Goal: Navigation & Orientation: Find specific page/section

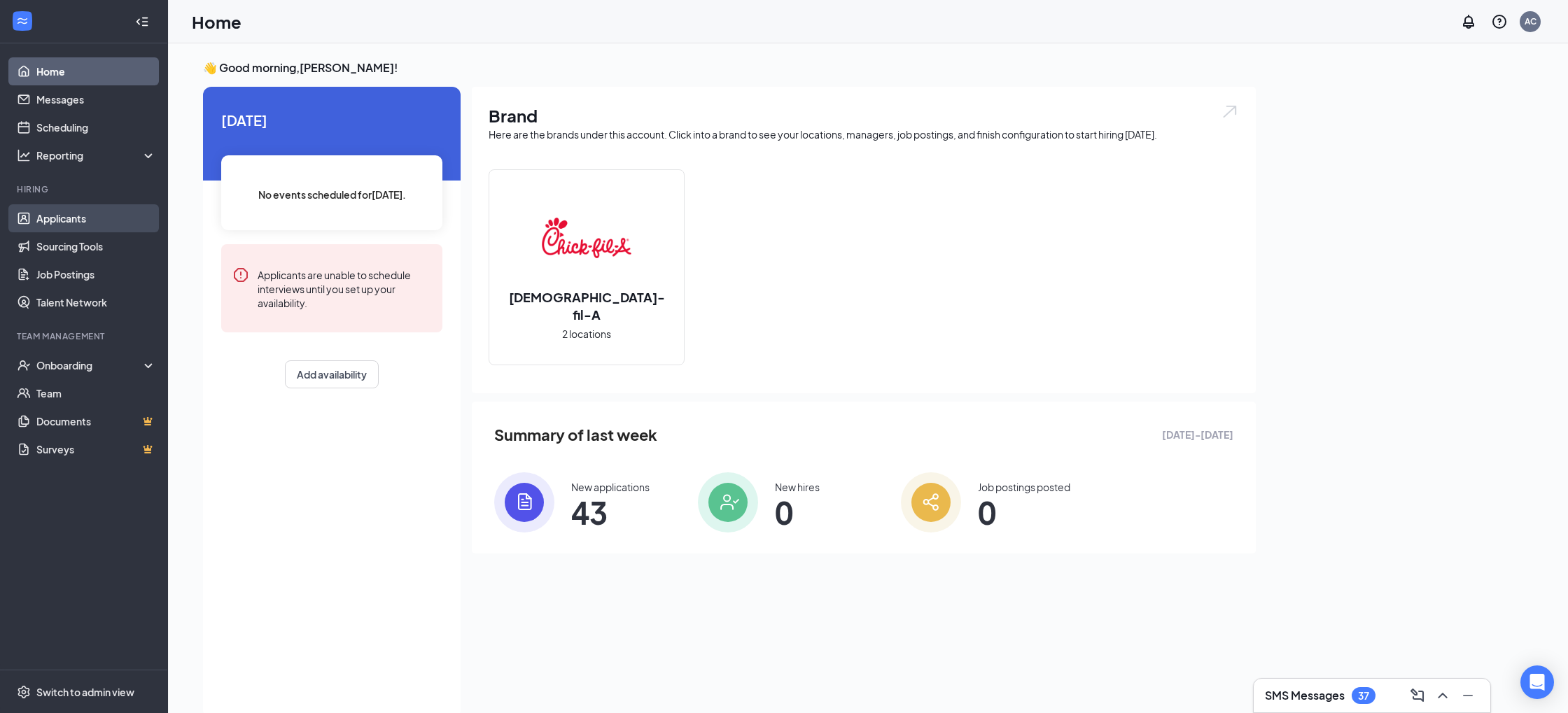
click at [56, 219] on link "Applicants" at bounding box center [96, 219] width 120 height 28
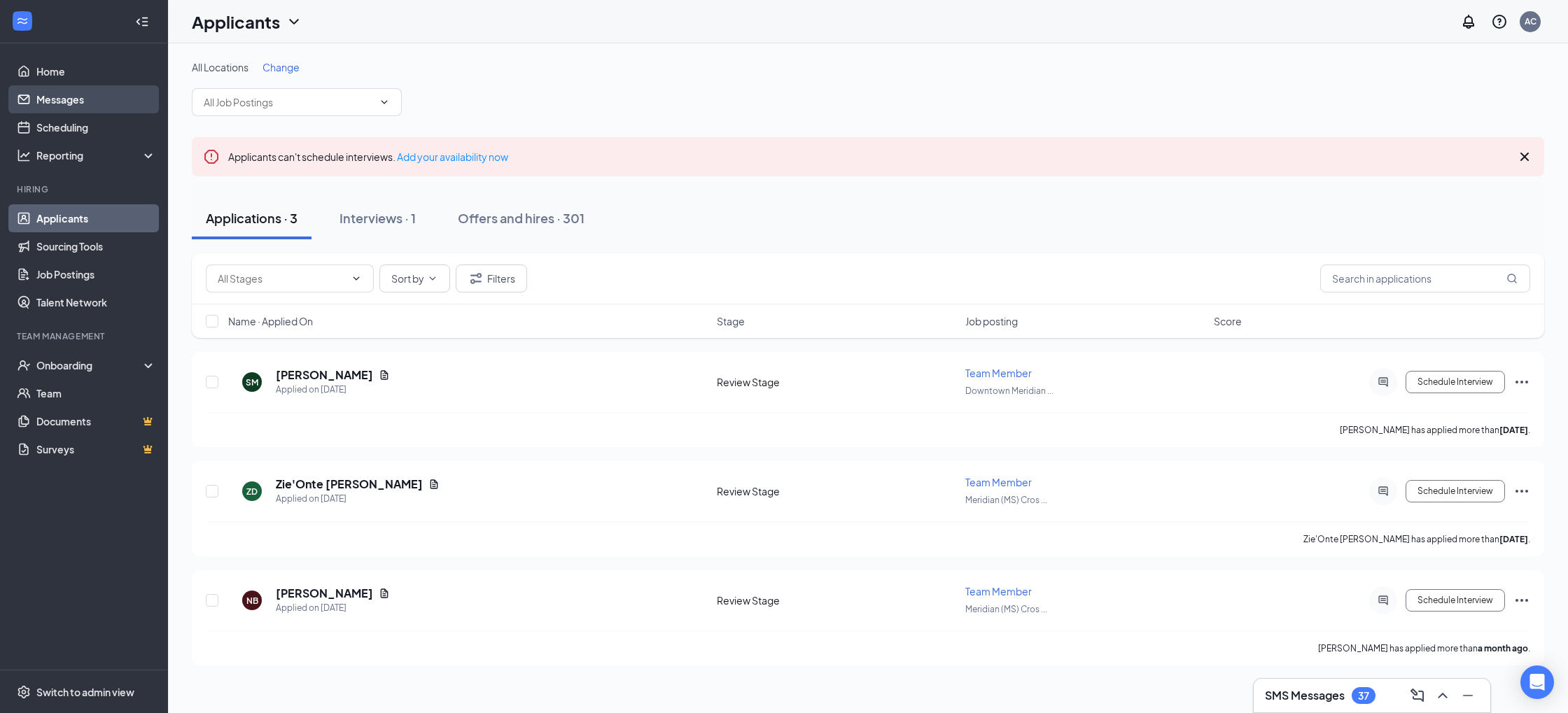
click at [81, 113] on link "Messages" at bounding box center [96, 100] width 120 height 28
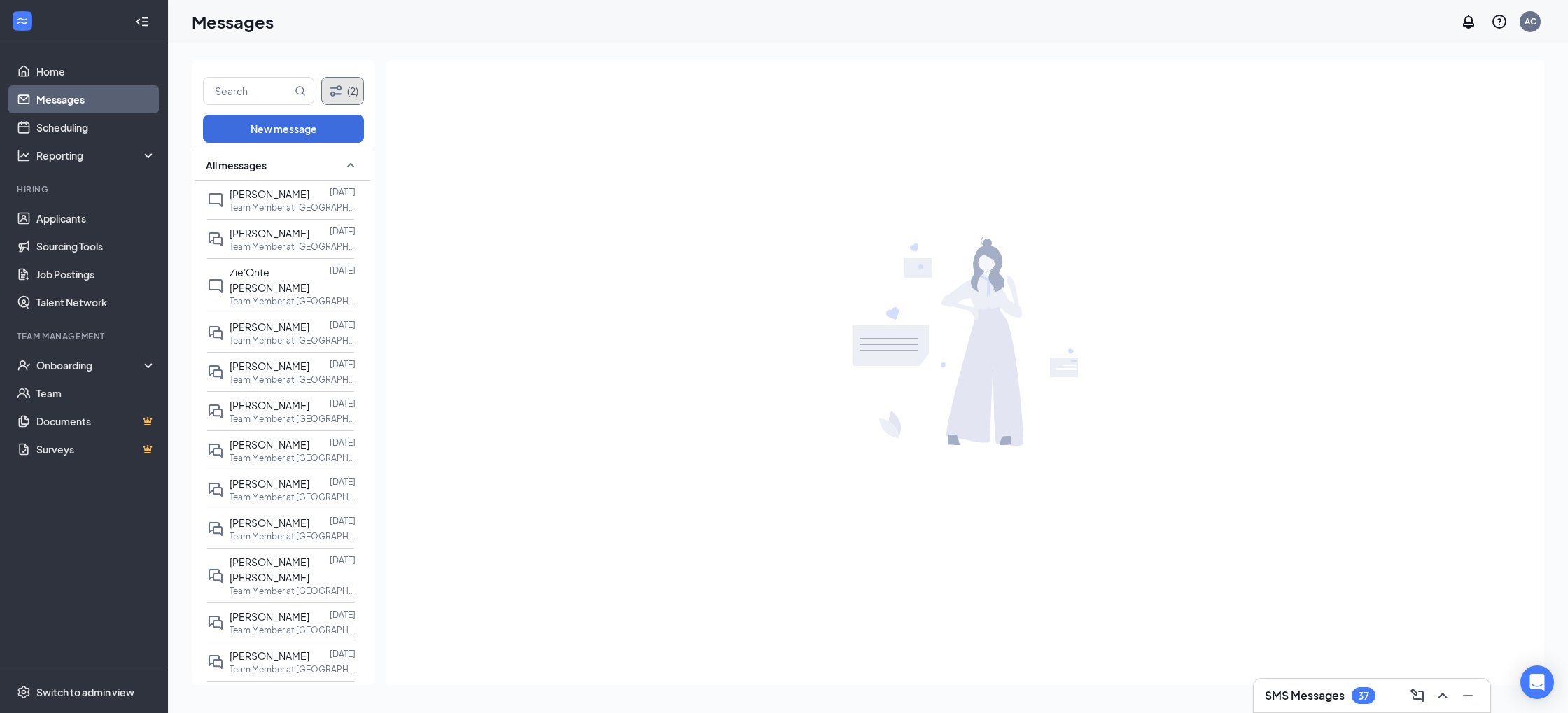
click at [338, 95] on icon "Filter" at bounding box center [336, 91] width 17 height 17
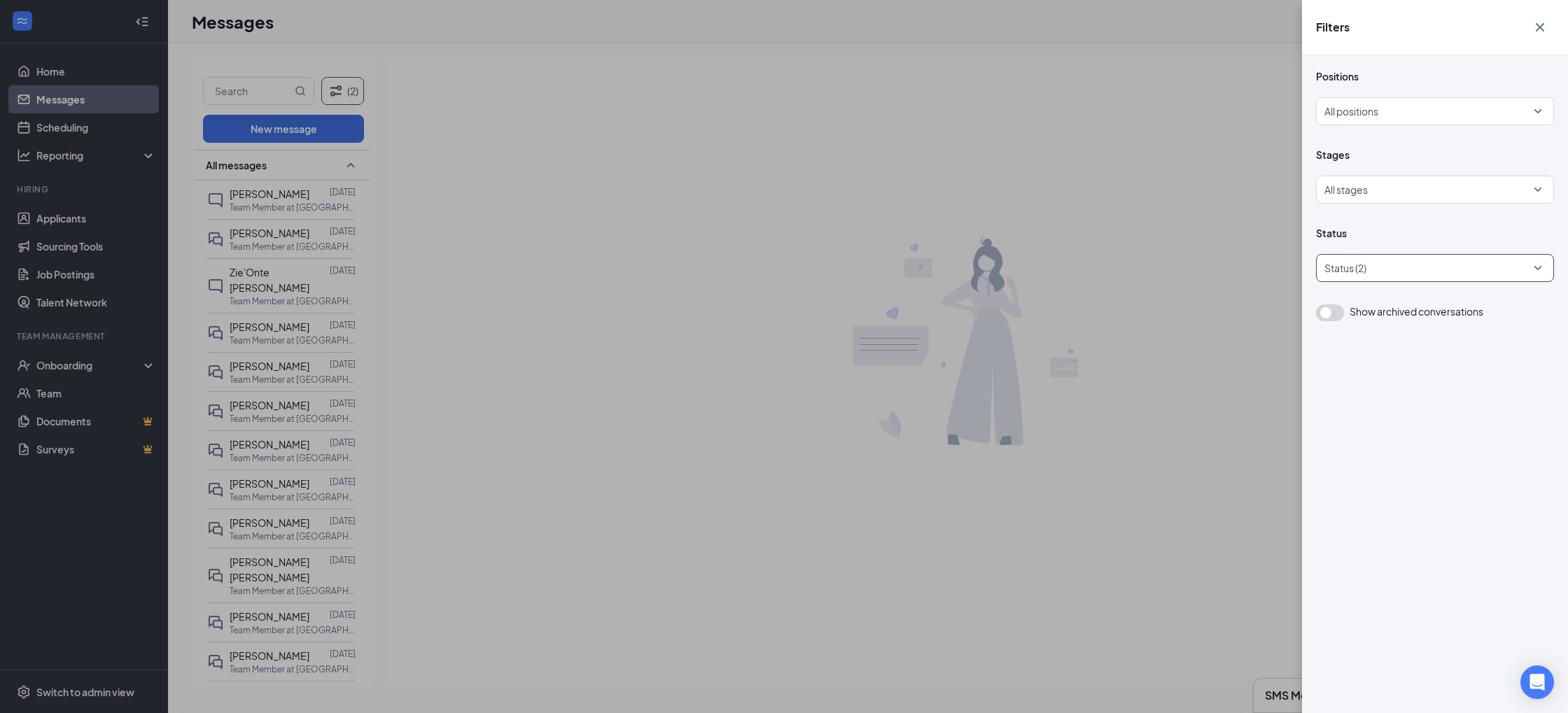
click at [1360, 260] on div at bounding box center [1428, 267] width 217 height 22
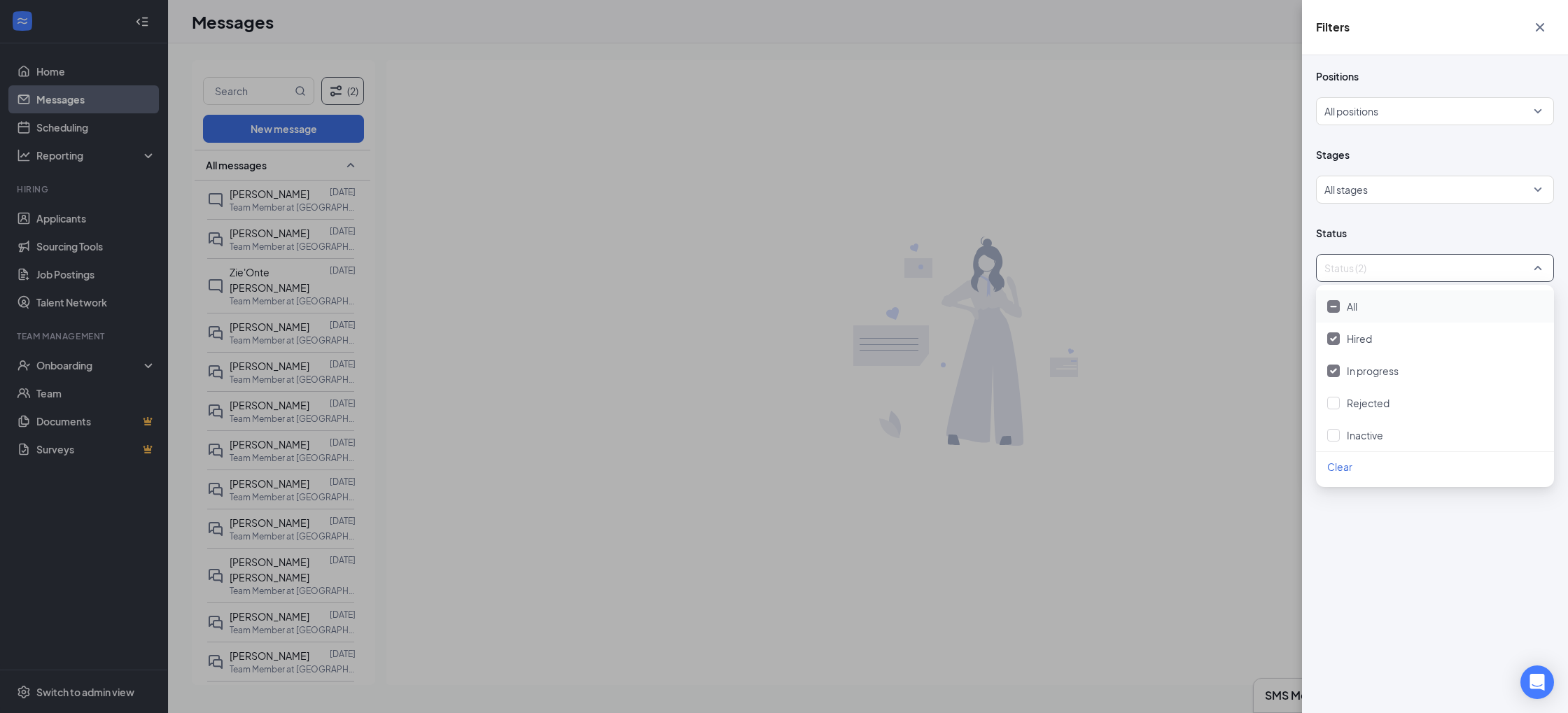
click at [1340, 297] on div "All" at bounding box center [1435, 306] width 238 height 33
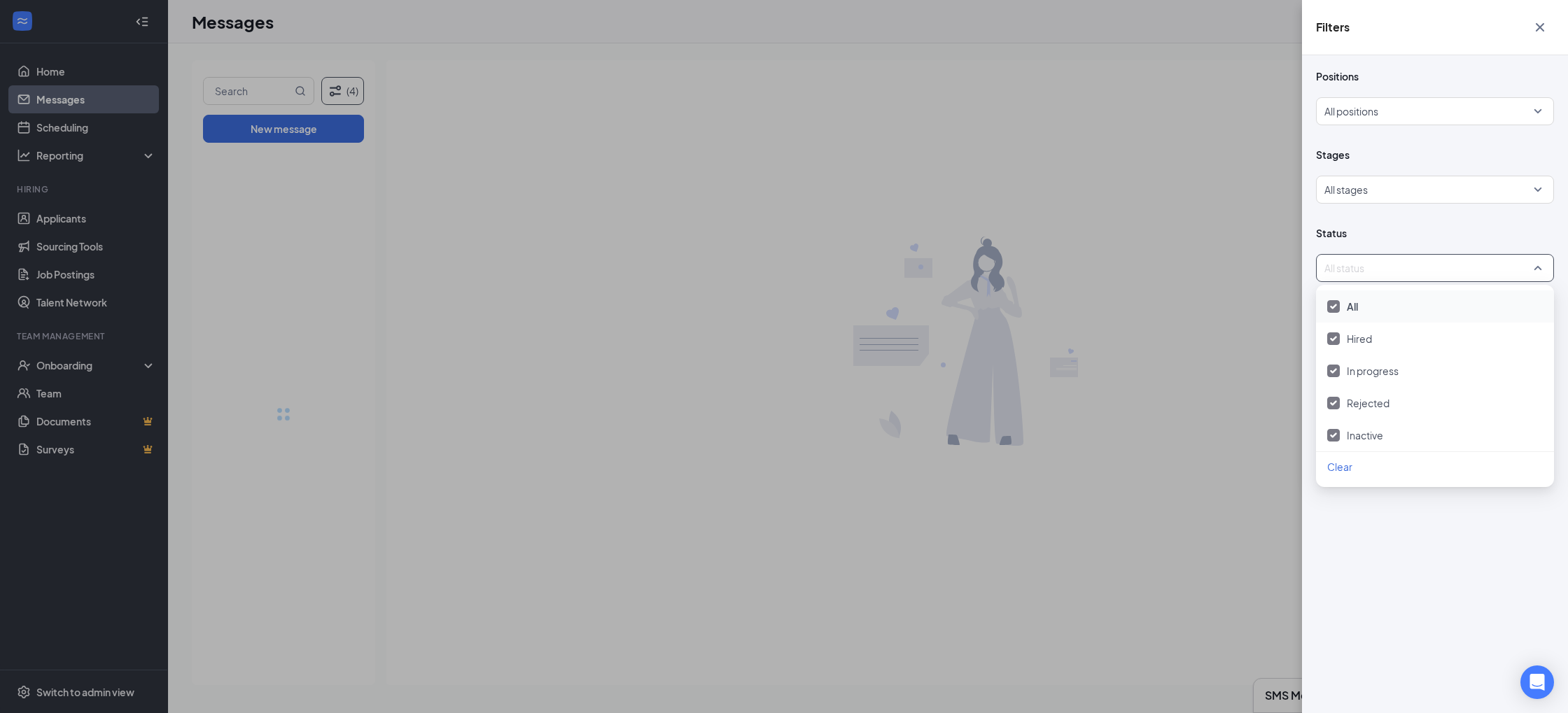
click at [604, 242] on div "Filters Positions All positions Stages All stages Status All status Show archiv…" at bounding box center [784, 356] width 1568 height 713
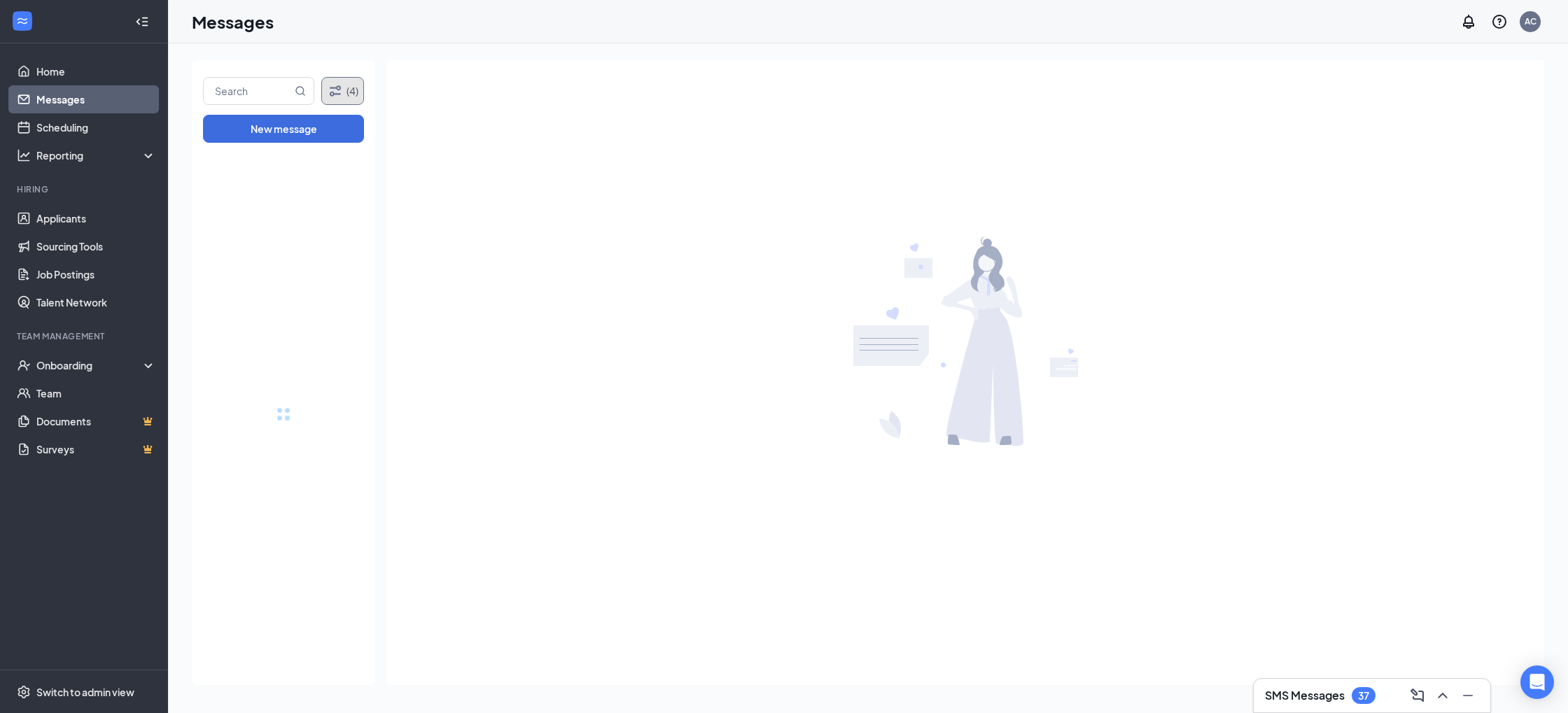
click at [332, 93] on icon "Filter" at bounding box center [335, 91] width 11 height 11
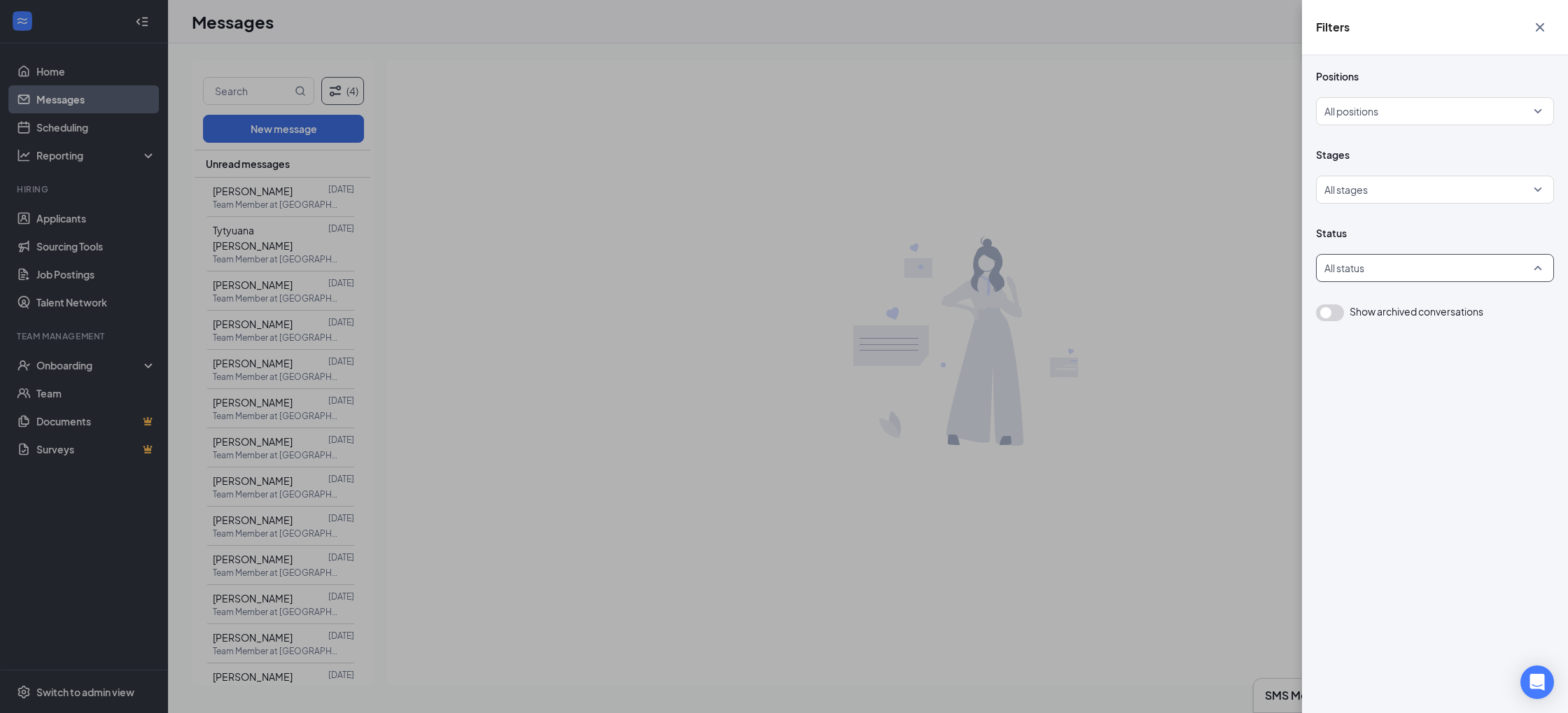
click at [1428, 256] on div at bounding box center [1428, 267] width 217 height 22
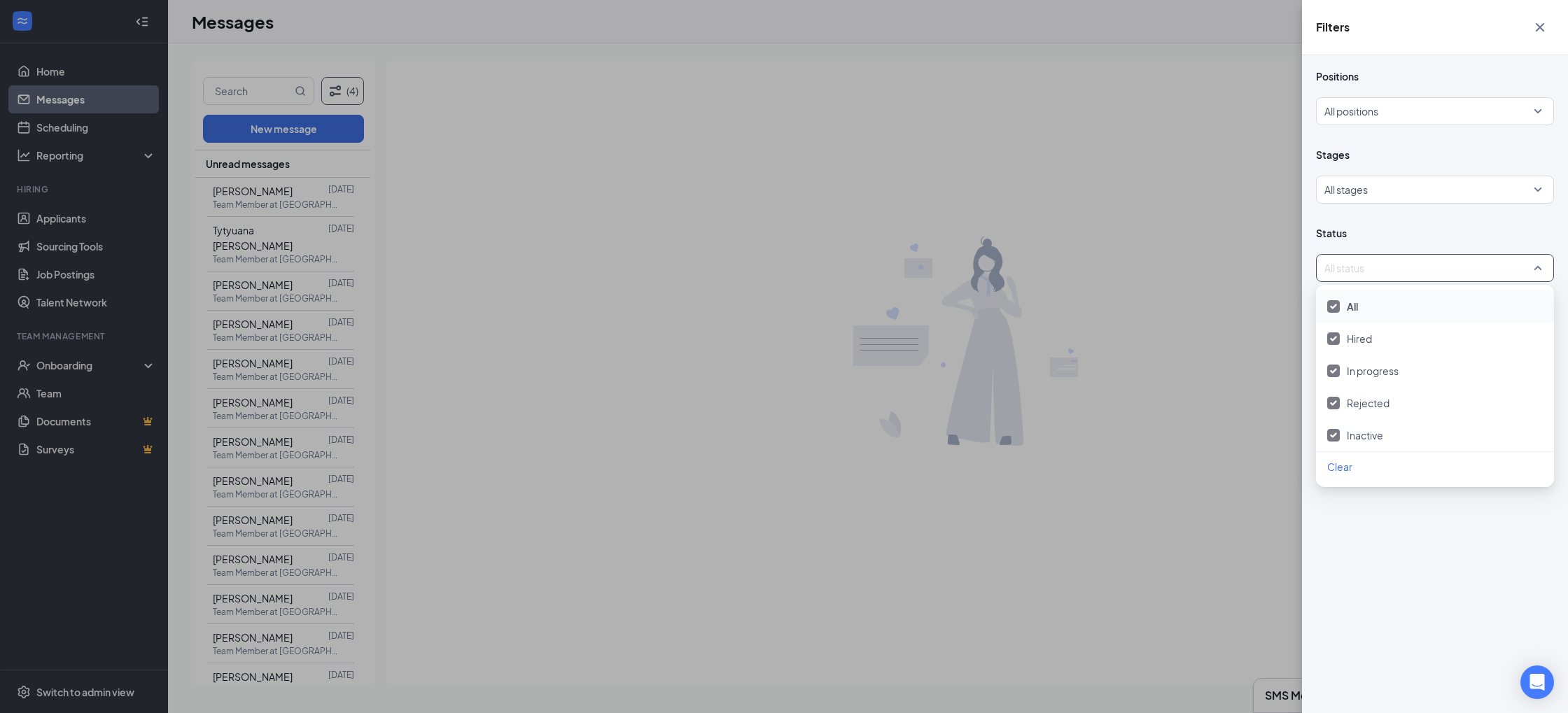
click at [273, 203] on div "Filters Positions All positions Stages All stages Status All status Show archiv…" at bounding box center [784, 356] width 1568 height 713
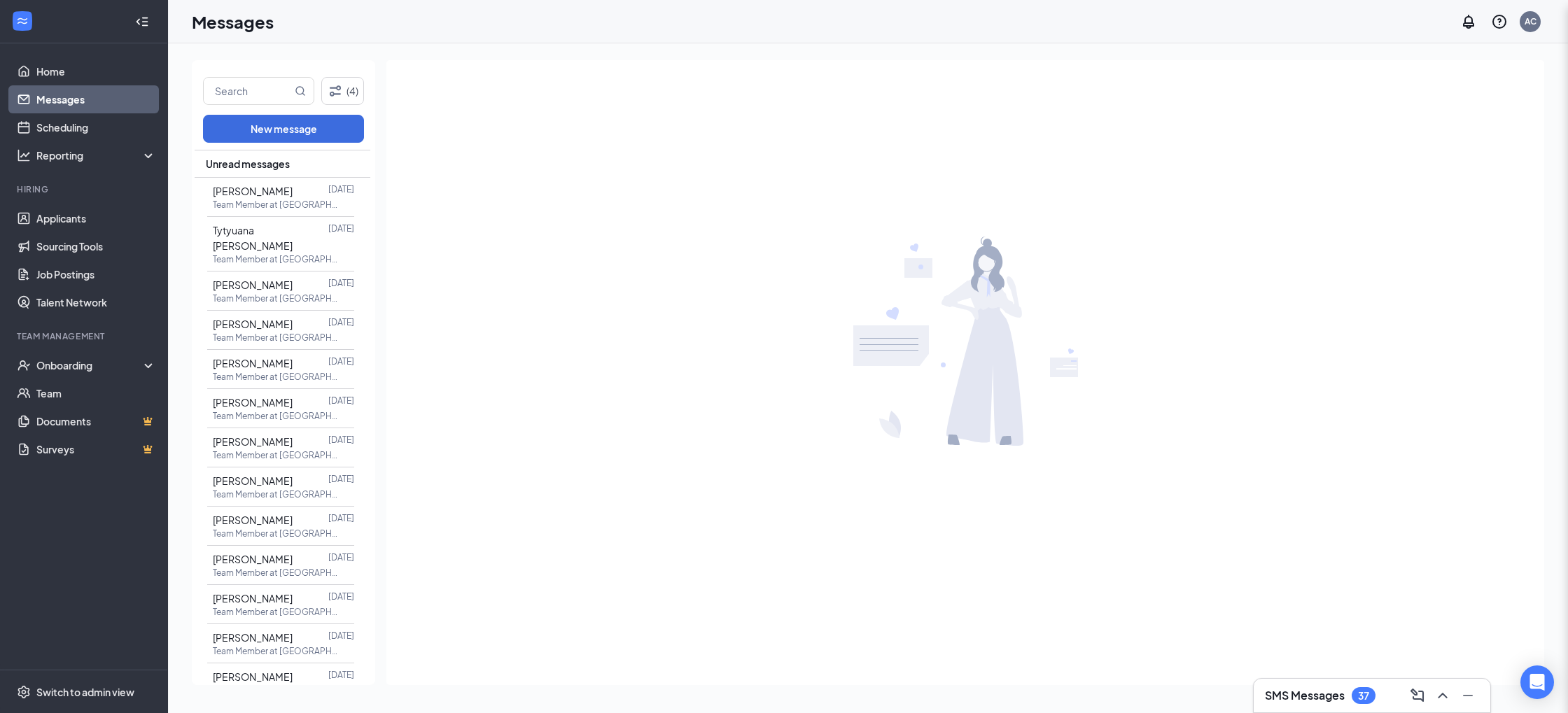
click at [277, 202] on div "Filters Positions All positions Stages All stages Status All status Show archiv…" at bounding box center [784, 356] width 1568 height 713
click at [290, 199] on p "Team Member at Downtown Meridian (MS)" at bounding box center [275, 204] width 126 height 11
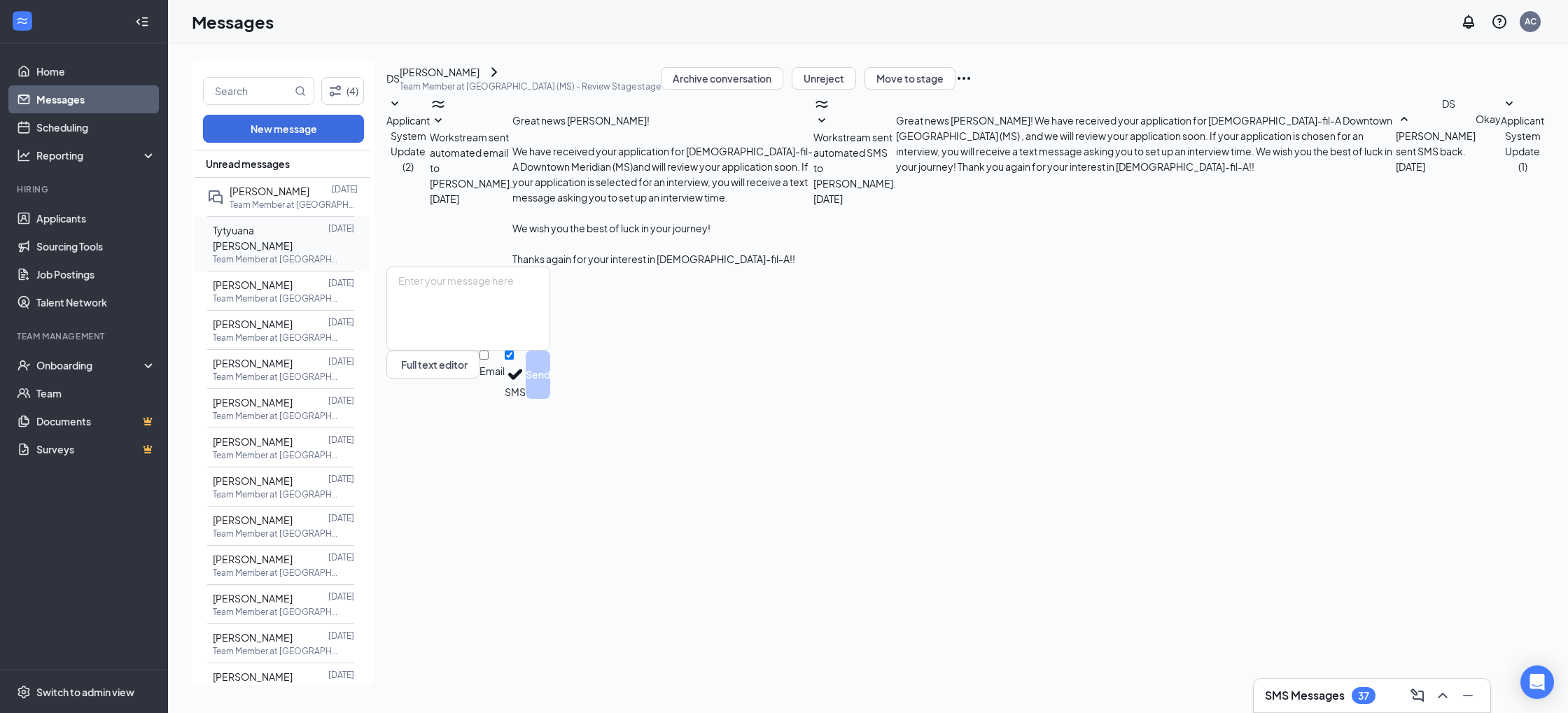
click at [283, 226] on span "Tytyuana Holmes" at bounding box center [252, 238] width 79 height 28
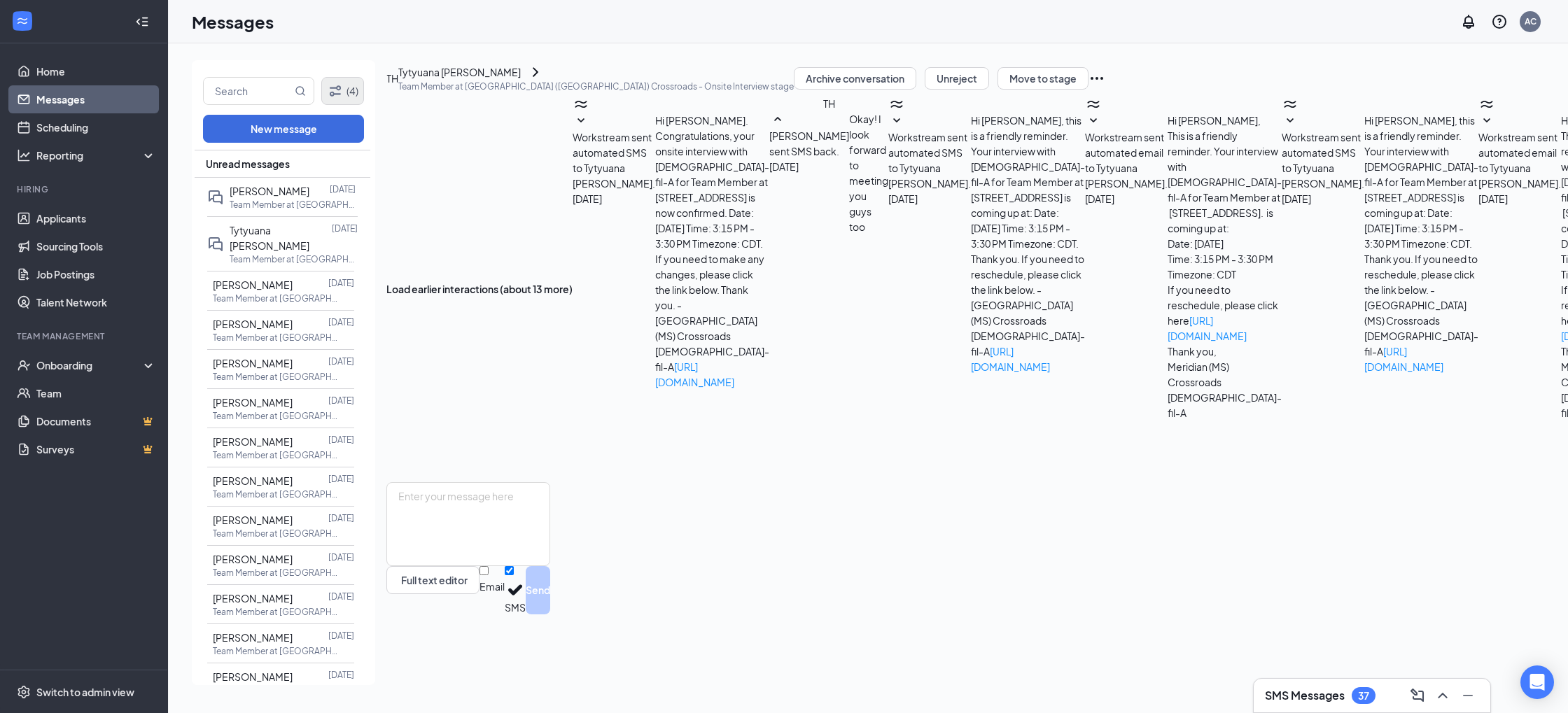
scroll to position [107, 0]
click at [341, 93] on icon "Filter" at bounding box center [335, 91] width 17 height 17
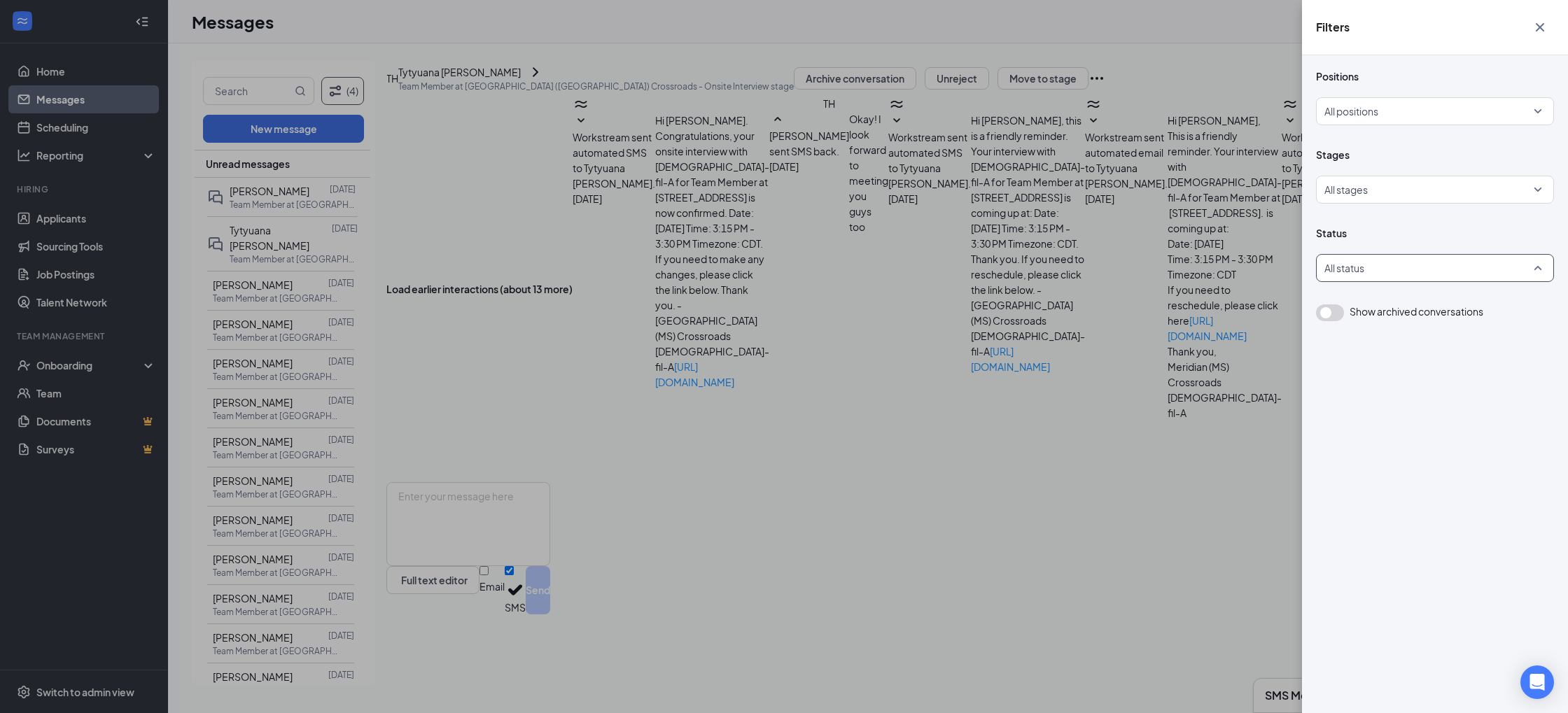
click at [1407, 262] on div at bounding box center [1428, 267] width 217 height 22
drag, startPoint x: 1394, startPoint y: 525, endPoint x: 1373, endPoint y: 457, distance: 71.2
click at [1394, 525] on div "Positions All positions Stages All stages Status All status Show archived conve…" at bounding box center [1435, 384] width 266 height 657
click at [1323, 316] on button "button" at bounding box center [1330, 312] width 28 height 17
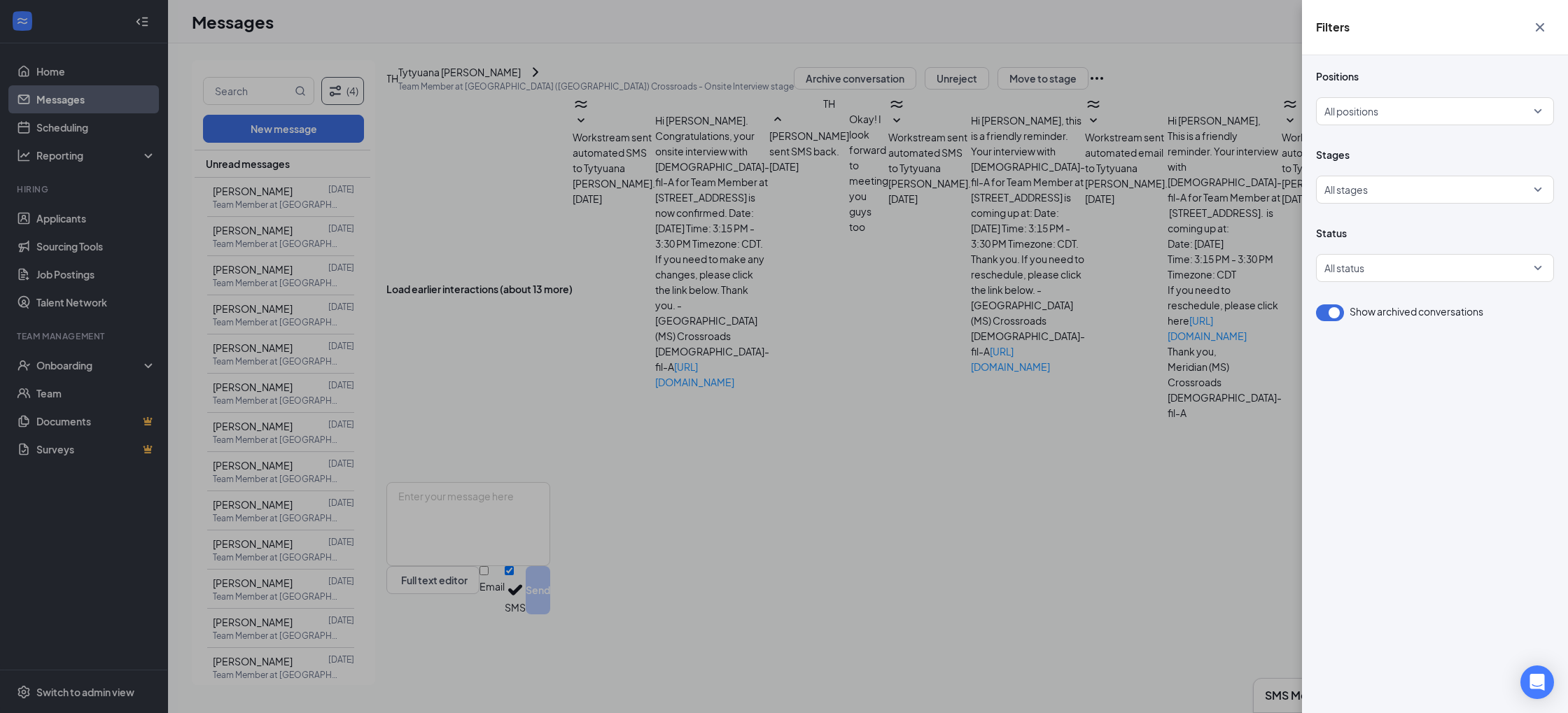
click at [1329, 308] on button "button" at bounding box center [1330, 312] width 28 height 17
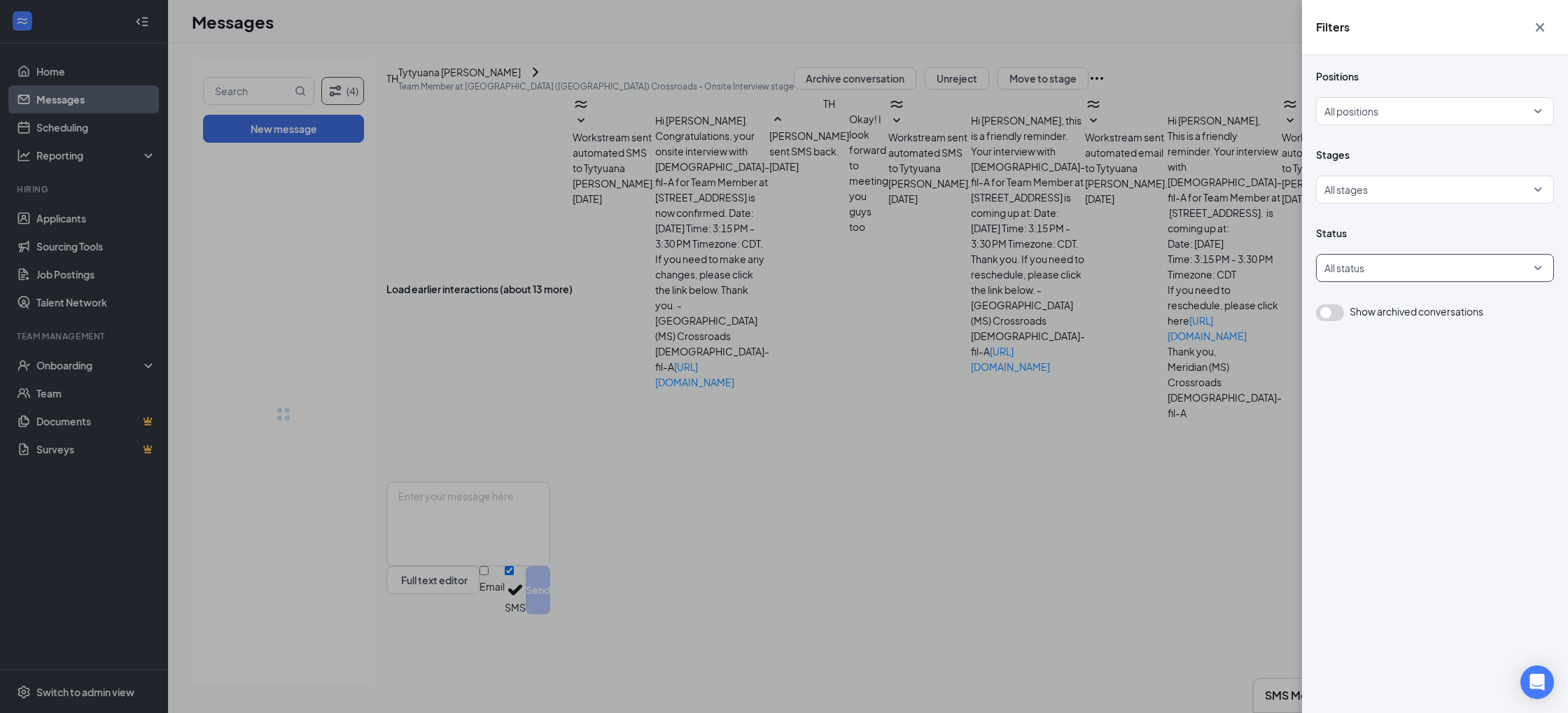
click at [1352, 262] on div at bounding box center [1428, 267] width 217 height 22
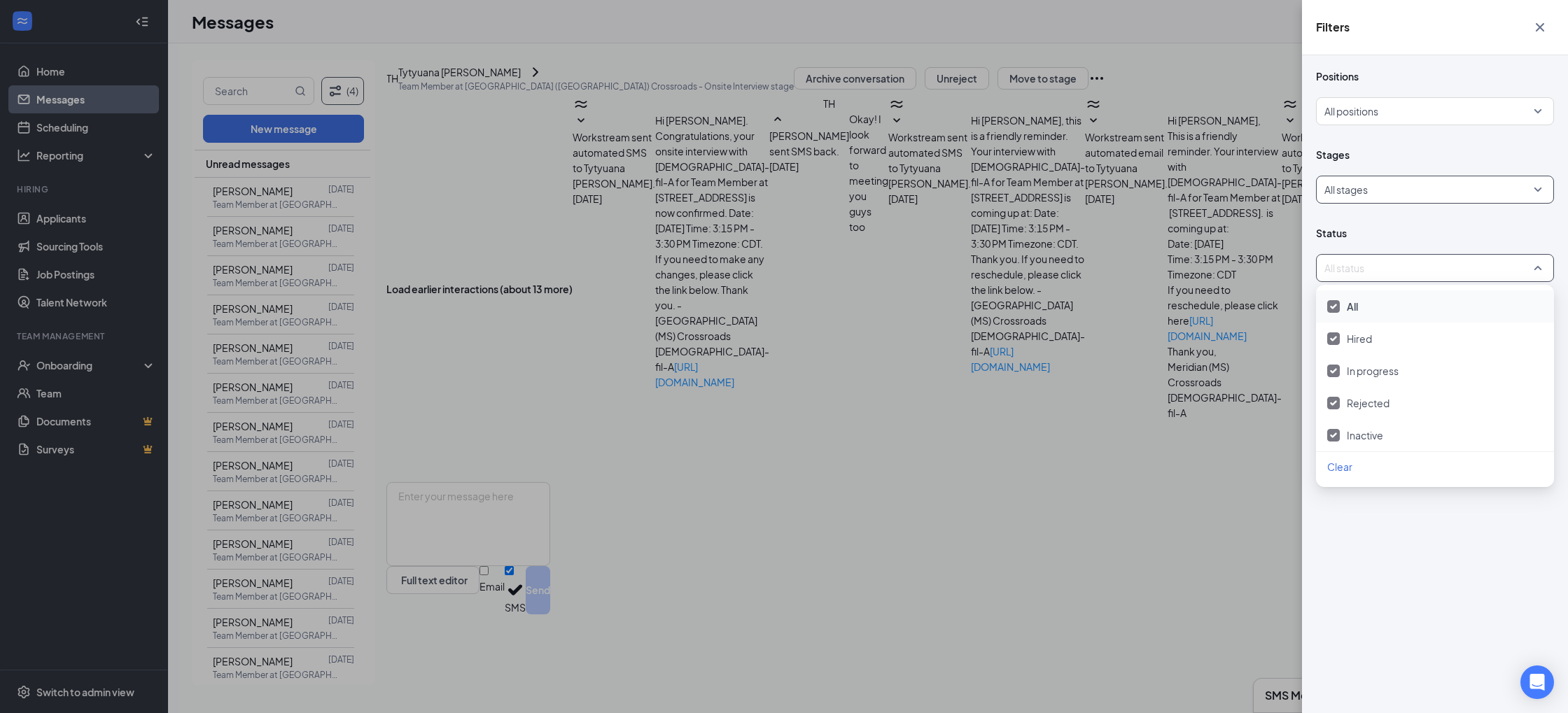
click at [1379, 188] on div at bounding box center [1431, 189] width 212 height 22
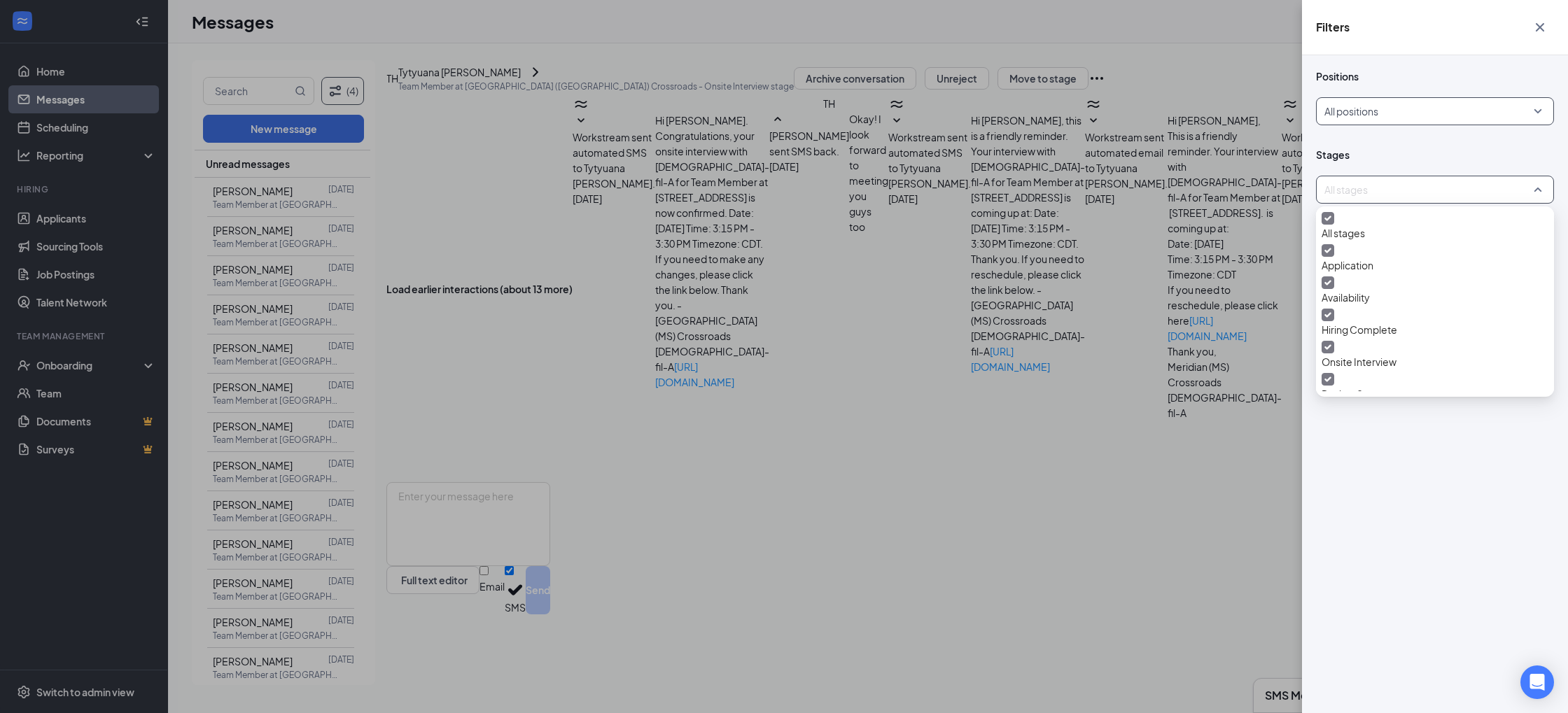
click at [1435, 97] on div "All positions" at bounding box center [1435, 111] width 238 height 28
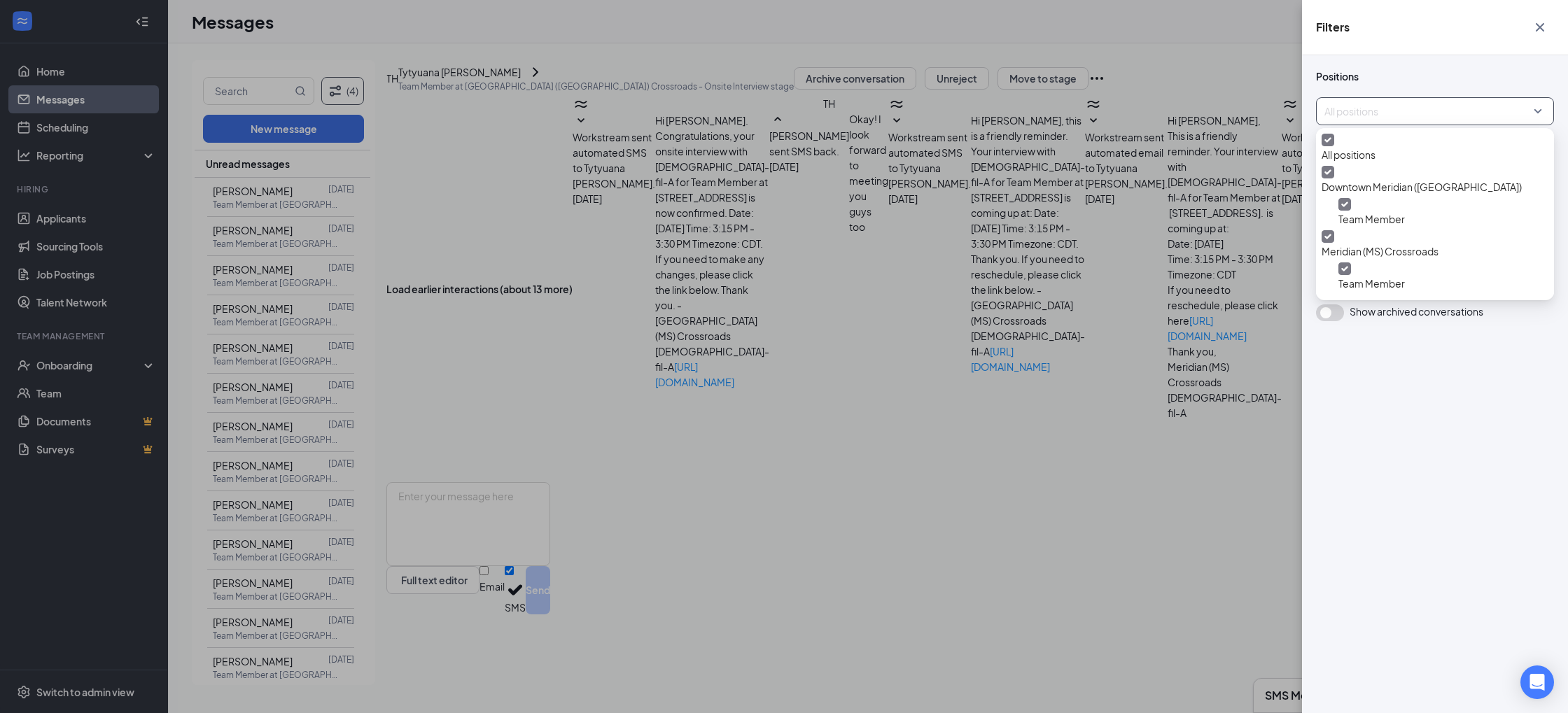
click at [511, 452] on div "Filters Positions All positions Stages All stages Status All status Show archiv…" at bounding box center [784, 356] width 1568 height 713
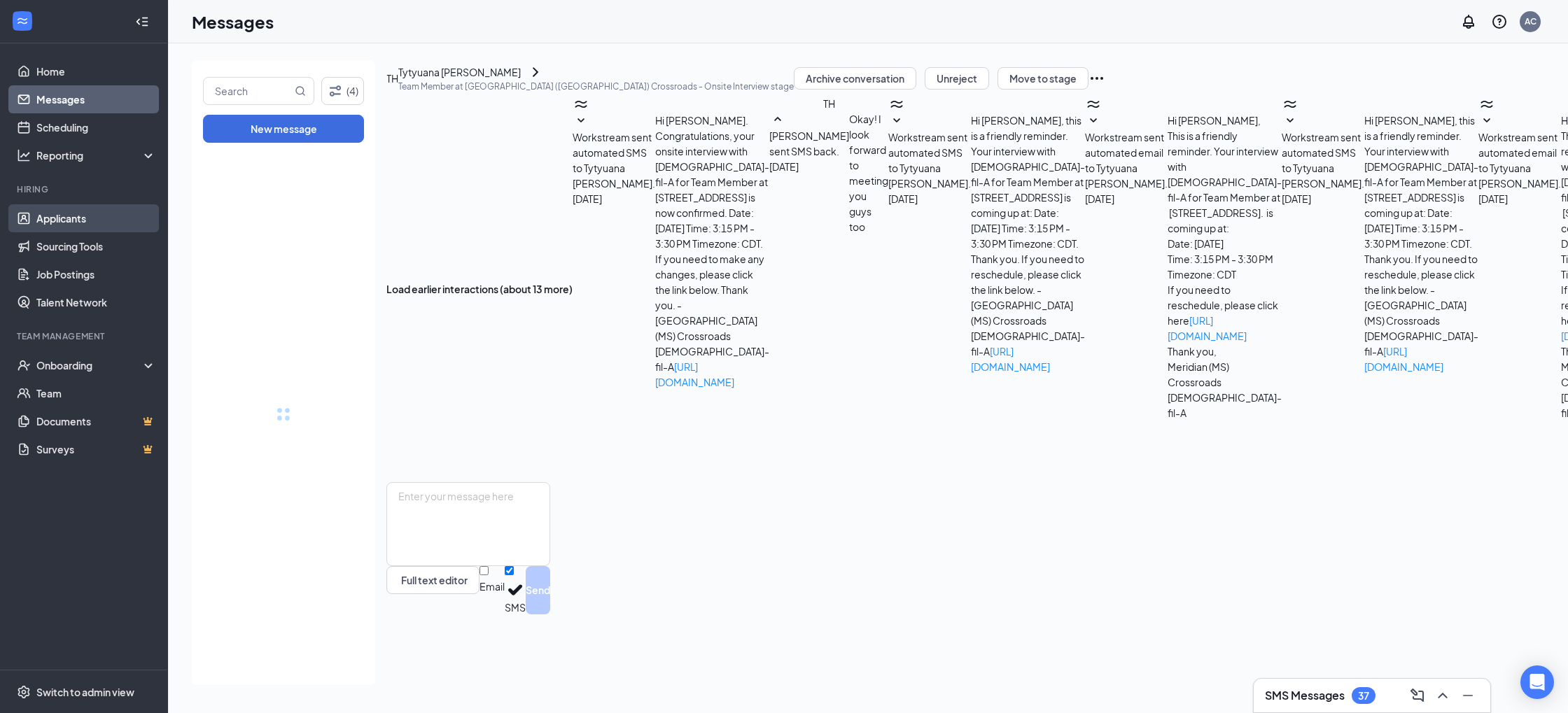
click at [100, 212] on link "Applicants" at bounding box center [96, 219] width 120 height 28
